Goal: Check status: Check status

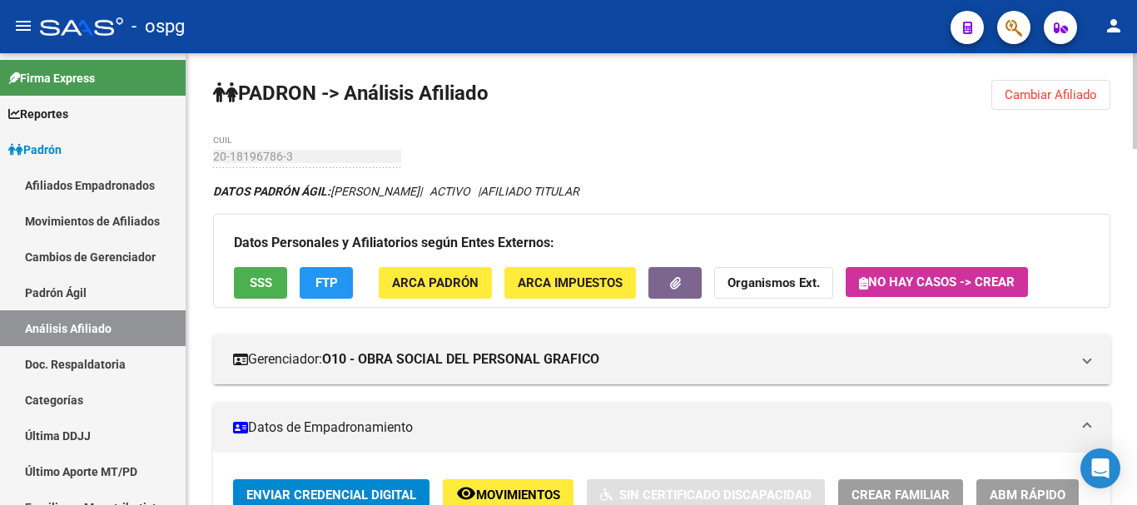
click at [1048, 85] on button "Cambiar Afiliado" at bounding box center [1051, 95] width 119 height 30
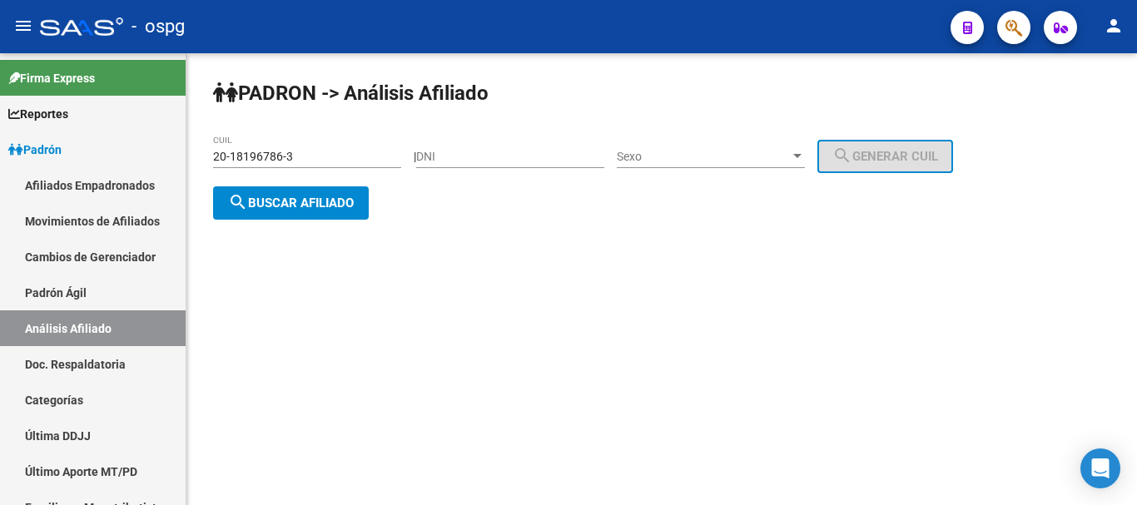
click at [496, 157] on input "DNI" at bounding box center [510, 157] width 188 height 14
type input "30114905"
click at [741, 151] on span "Sexo" at bounding box center [703, 157] width 173 height 14
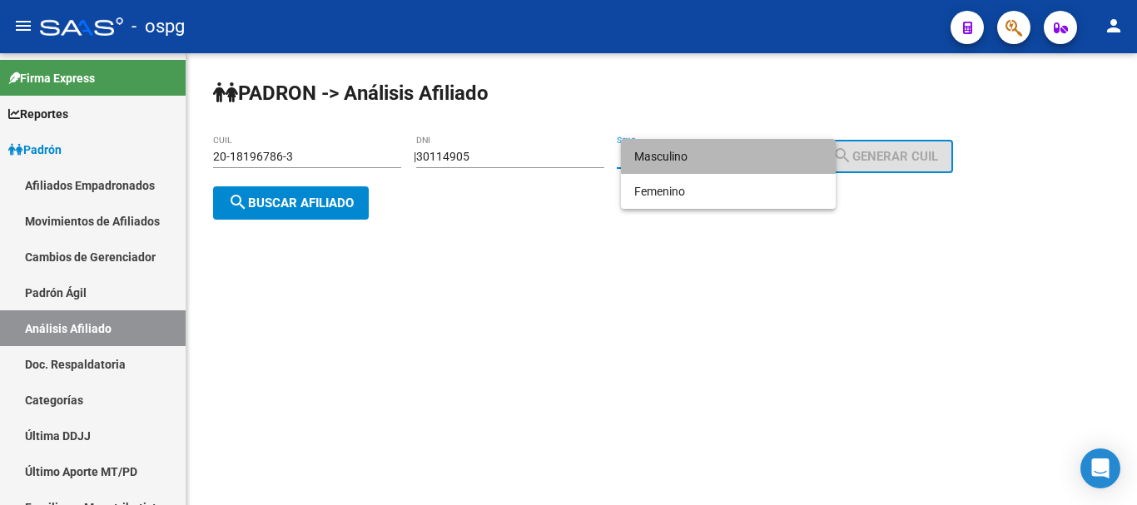
click at [730, 153] on span "Masculino" at bounding box center [728, 156] width 188 height 35
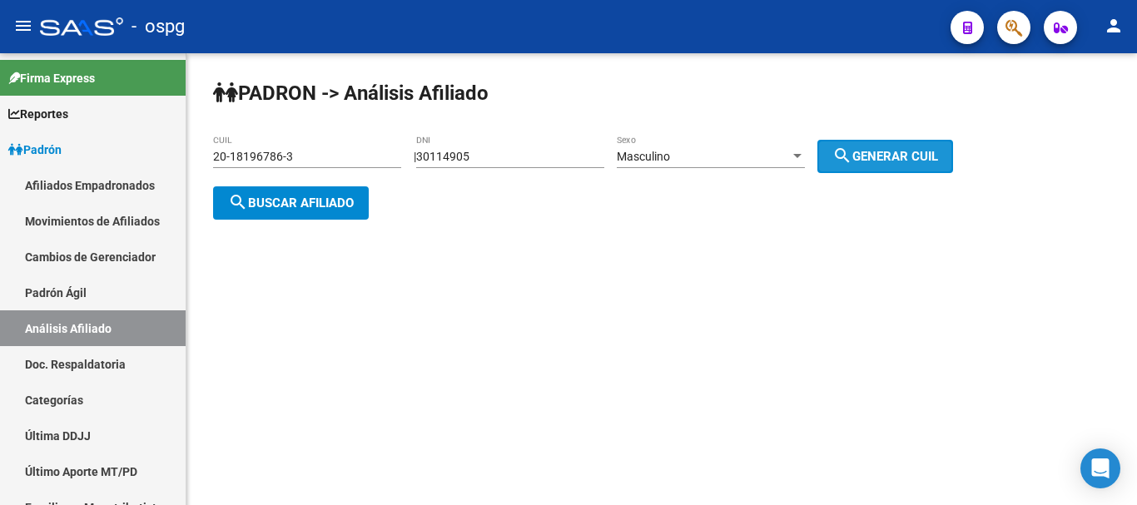
click at [902, 156] on span "search Generar CUIL" at bounding box center [886, 156] width 106 height 15
type input "20-30114905-1"
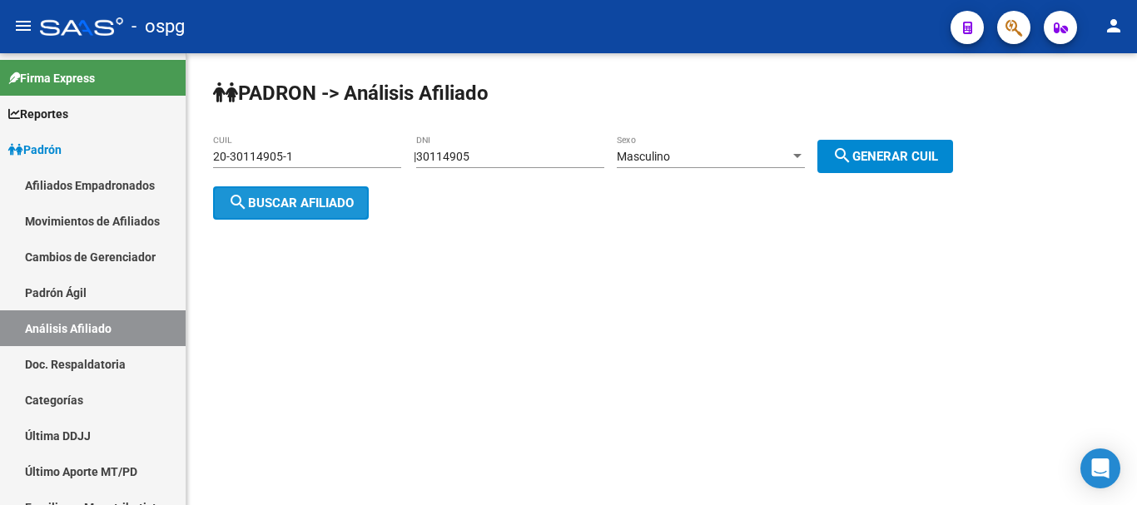
click at [267, 203] on span "search Buscar afiliado" at bounding box center [291, 203] width 126 height 15
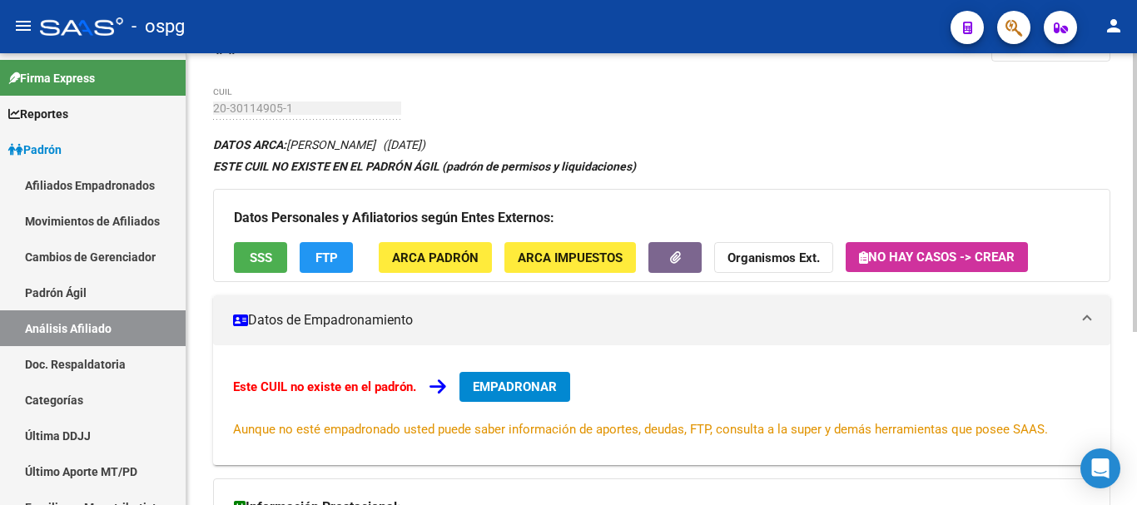
scroll to position [83, 0]
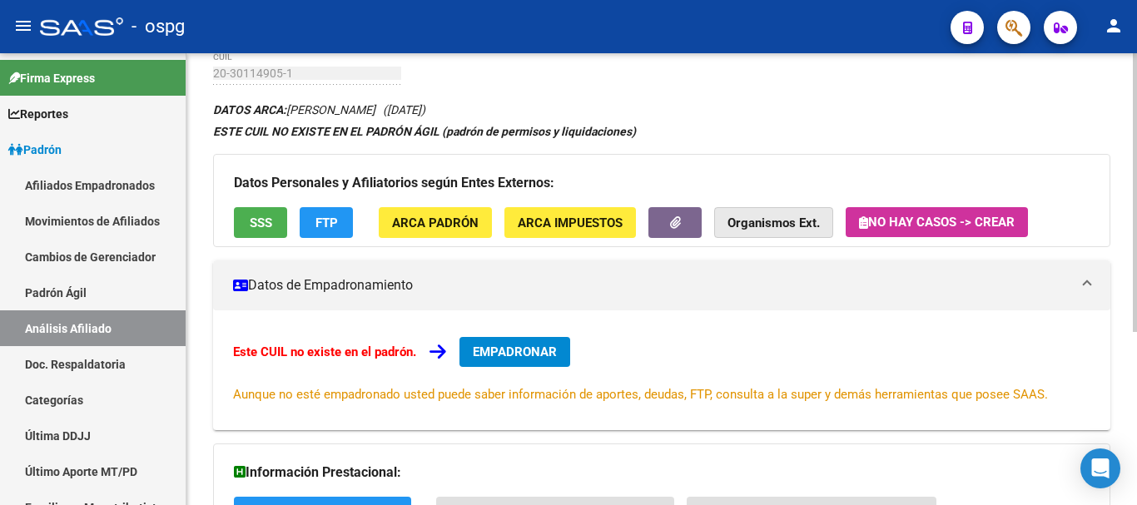
click at [766, 218] on strong "Organismos Ext." at bounding box center [774, 223] width 92 height 15
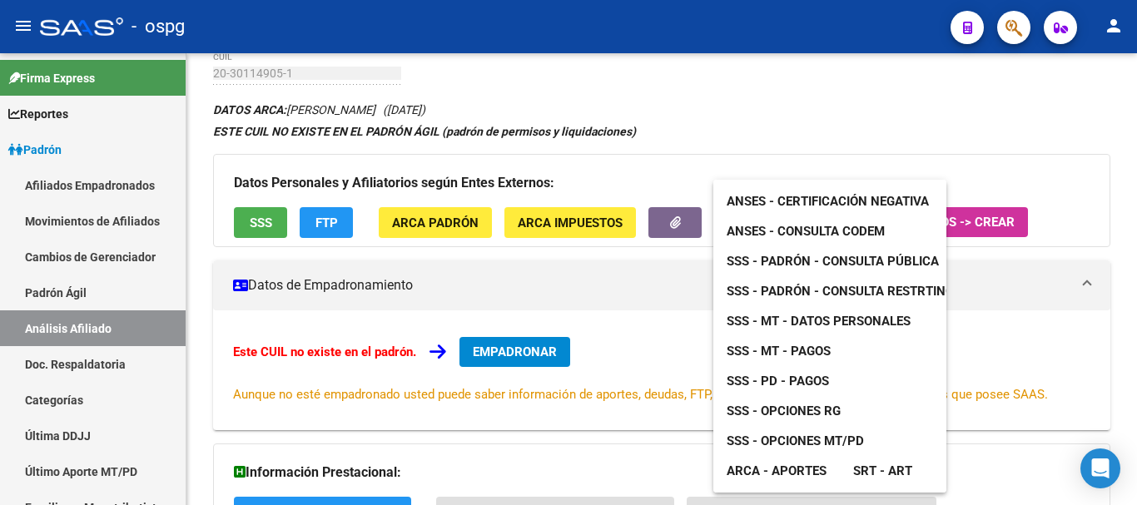
click at [626, 115] on div at bounding box center [568, 252] width 1137 height 505
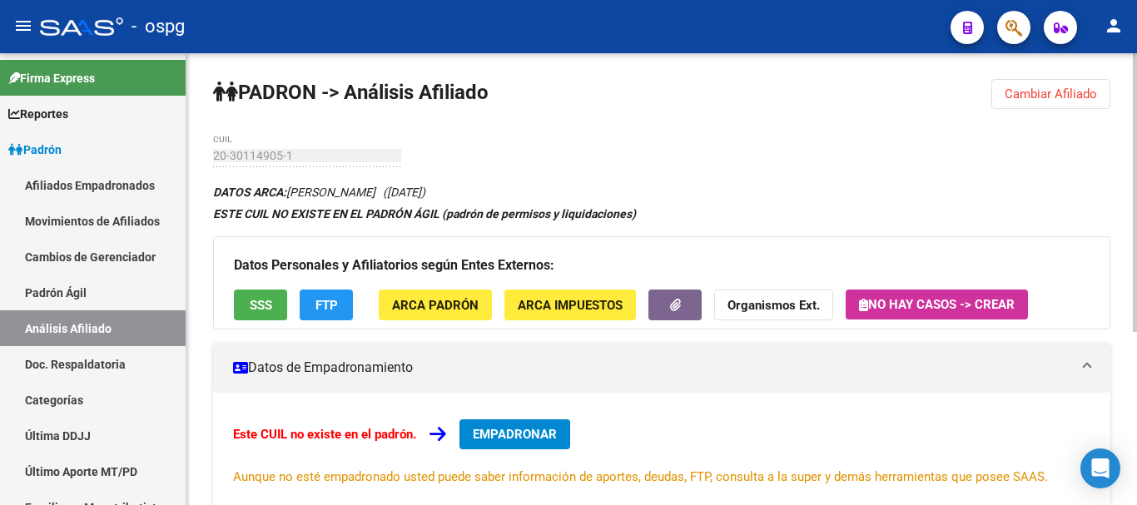
scroll to position [0, 0]
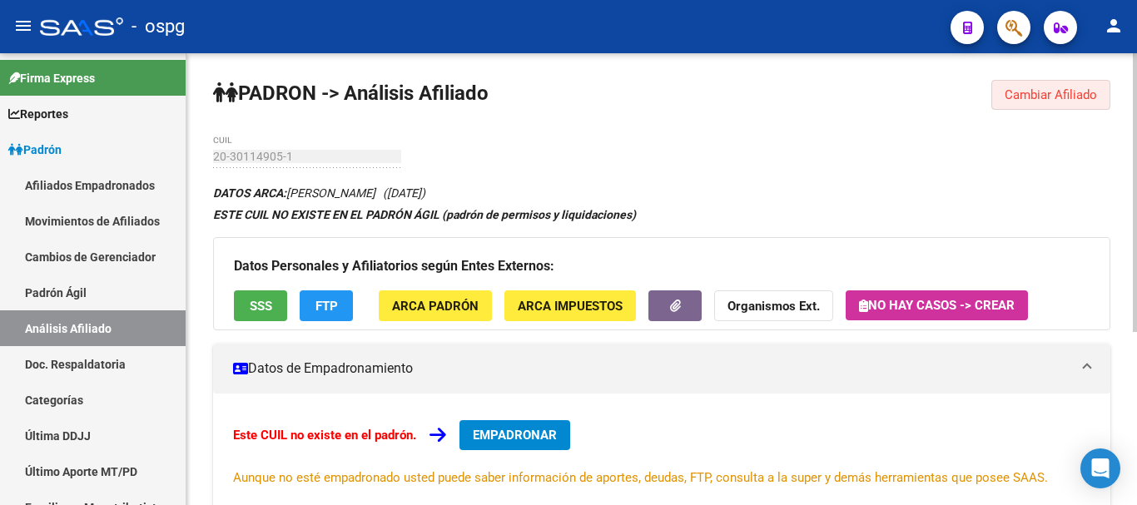
click at [1002, 94] on button "Cambiar Afiliado" at bounding box center [1051, 95] width 119 height 30
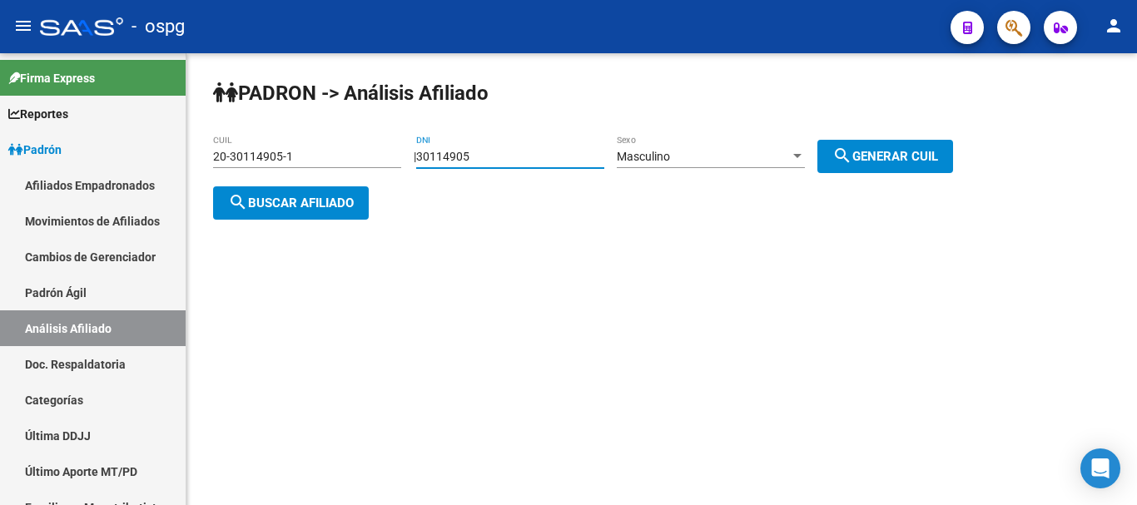
drag, startPoint x: 514, startPoint y: 157, endPoint x: 382, endPoint y: 162, distance: 131.7
click at [382, 162] on app-analisis-afiliado "PADRON -> Análisis Afiliado 20-30114905-1 CUIL | 30114905 DNI Masculino Sexo se…" at bounding box center [589, 180] width 753 height 60
